Goal: Task Accomplishment & Management: Manage account settings

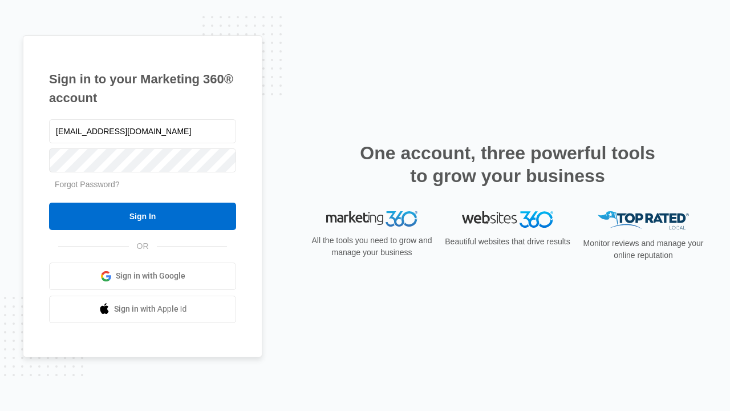
type input "[EMAIL_ADDRESS][DOMAIN_NAME]"
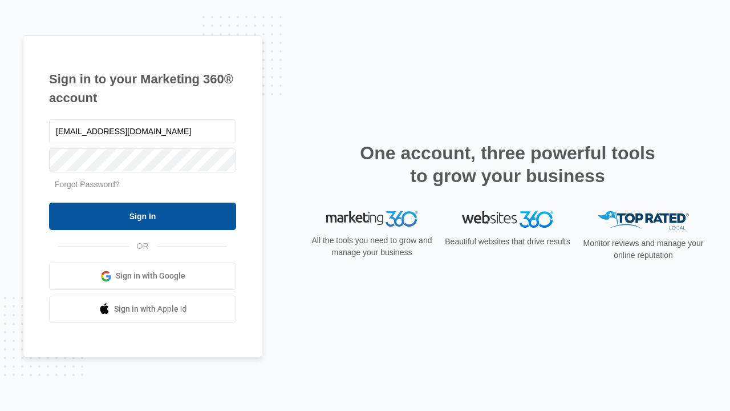
click at [143, 216] on input "Sign In" at bounding box center [142, 215] width 187 height 27
